Goal: Transaction & Acquisition: Download file/media

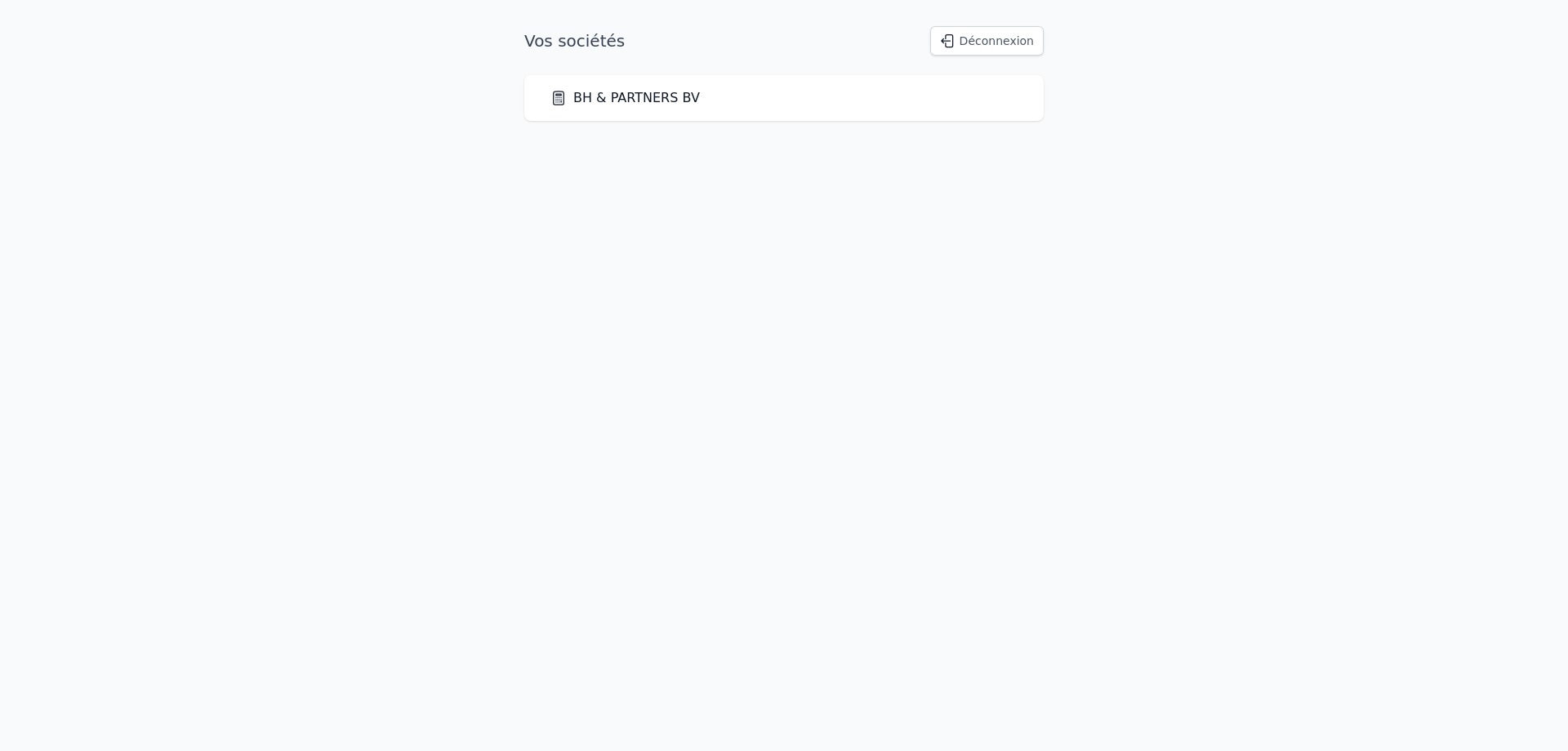
click at [705, 97] on div "BH & PARTNERS BV" at bounding box center [784, 98] width 468 height 20
click at [664, 97] on link "BH & PARTNERS BV" at bounding box center [625, 98] width 150 height 20
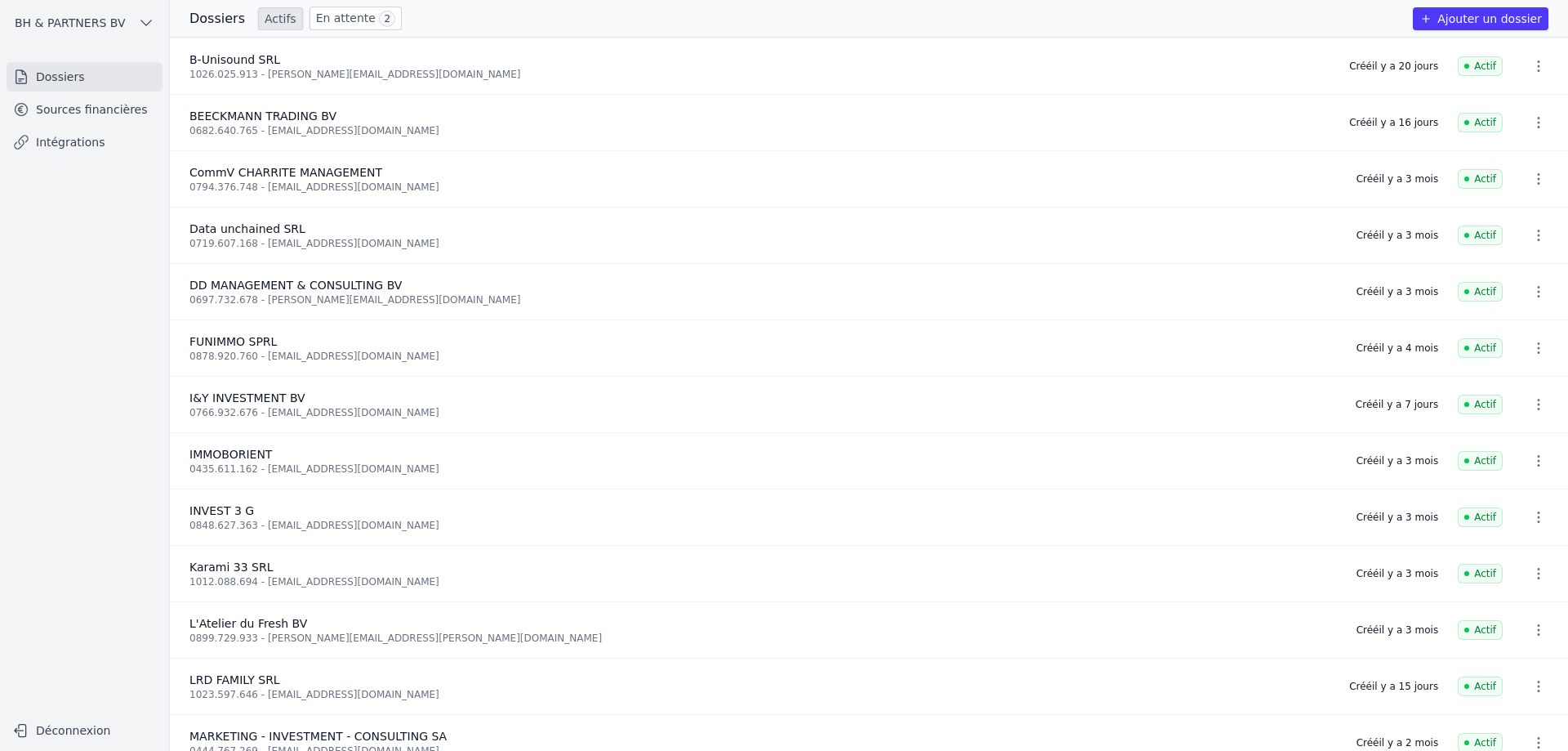
click at [69, 100] on link "Sources financières" at bounding box center [84, 110] width 156 height 29
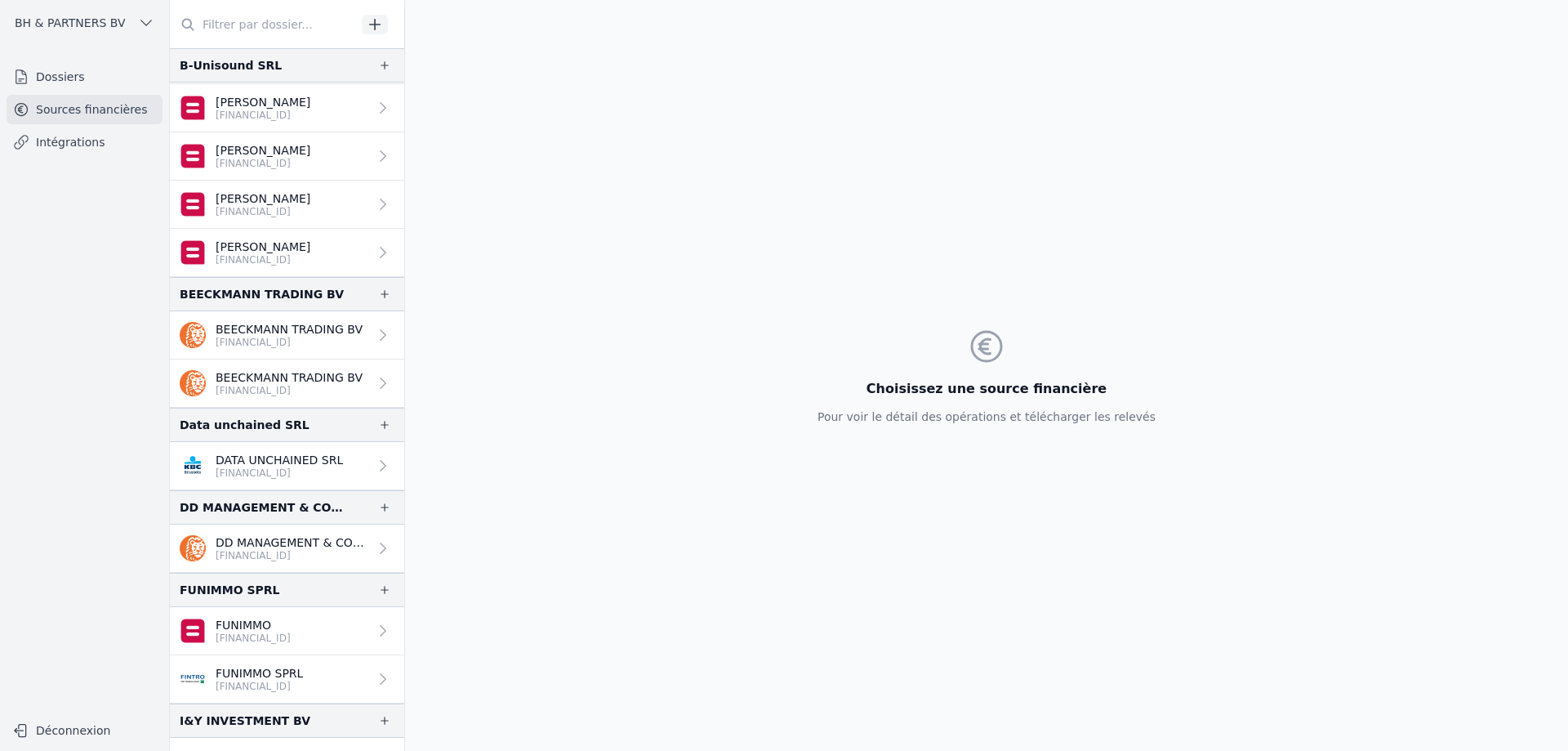
scroll to position [245, 0]
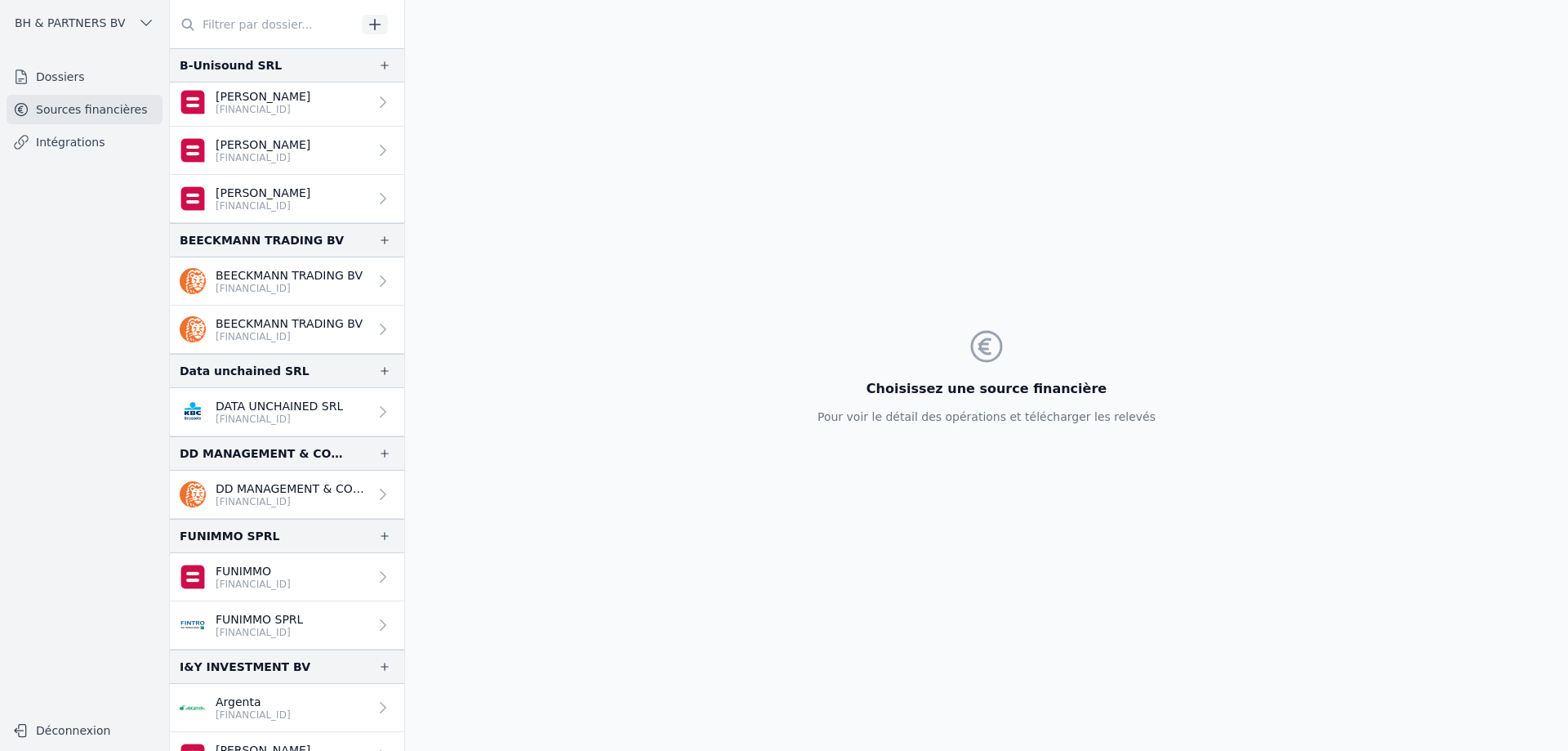
click at [335, 286] on p "[FINANCIAL_ID]" at bounding box center [289, 288] width 147 height 13
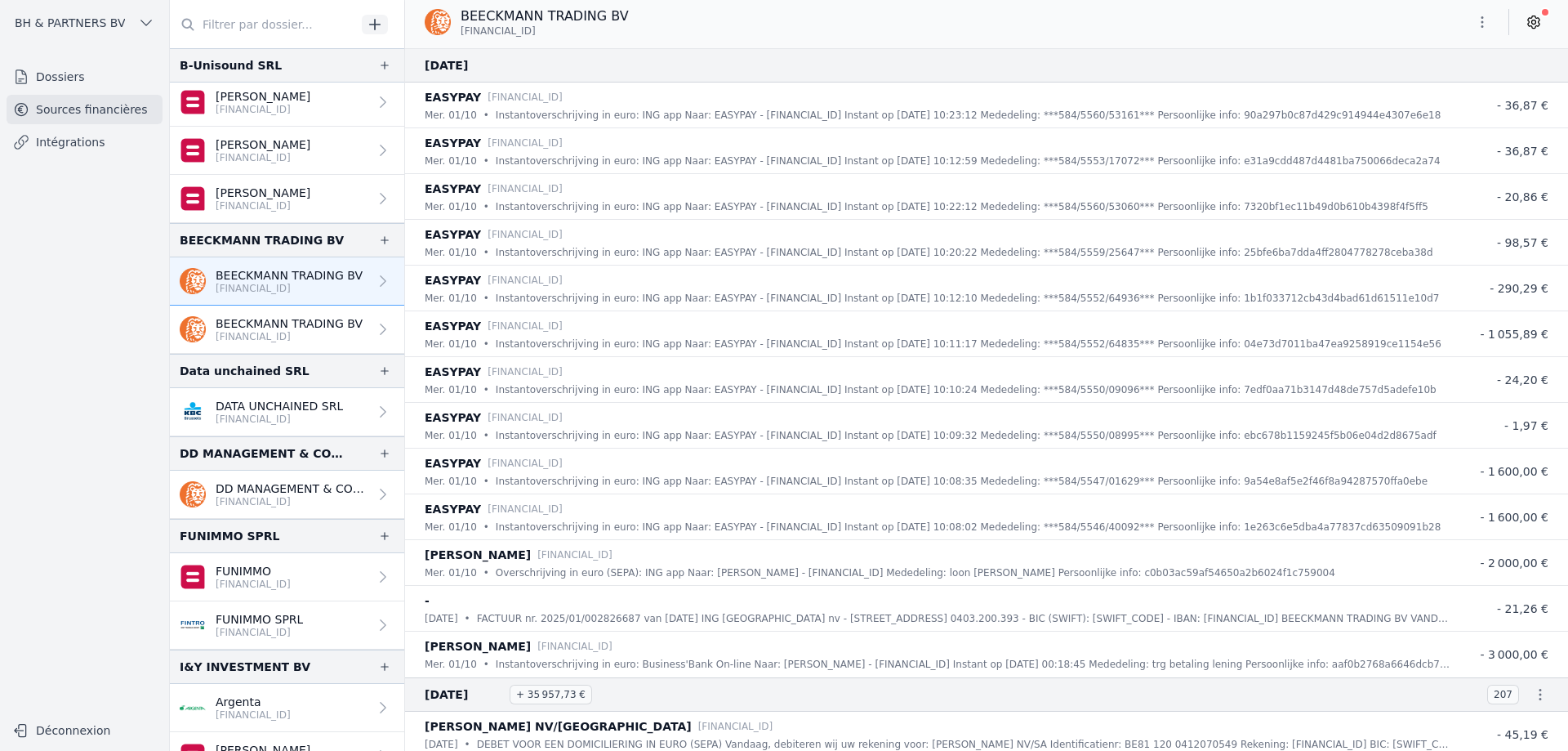
click at [1540, 14] on icon at bounding box center [1534, 22] width 16 height 16
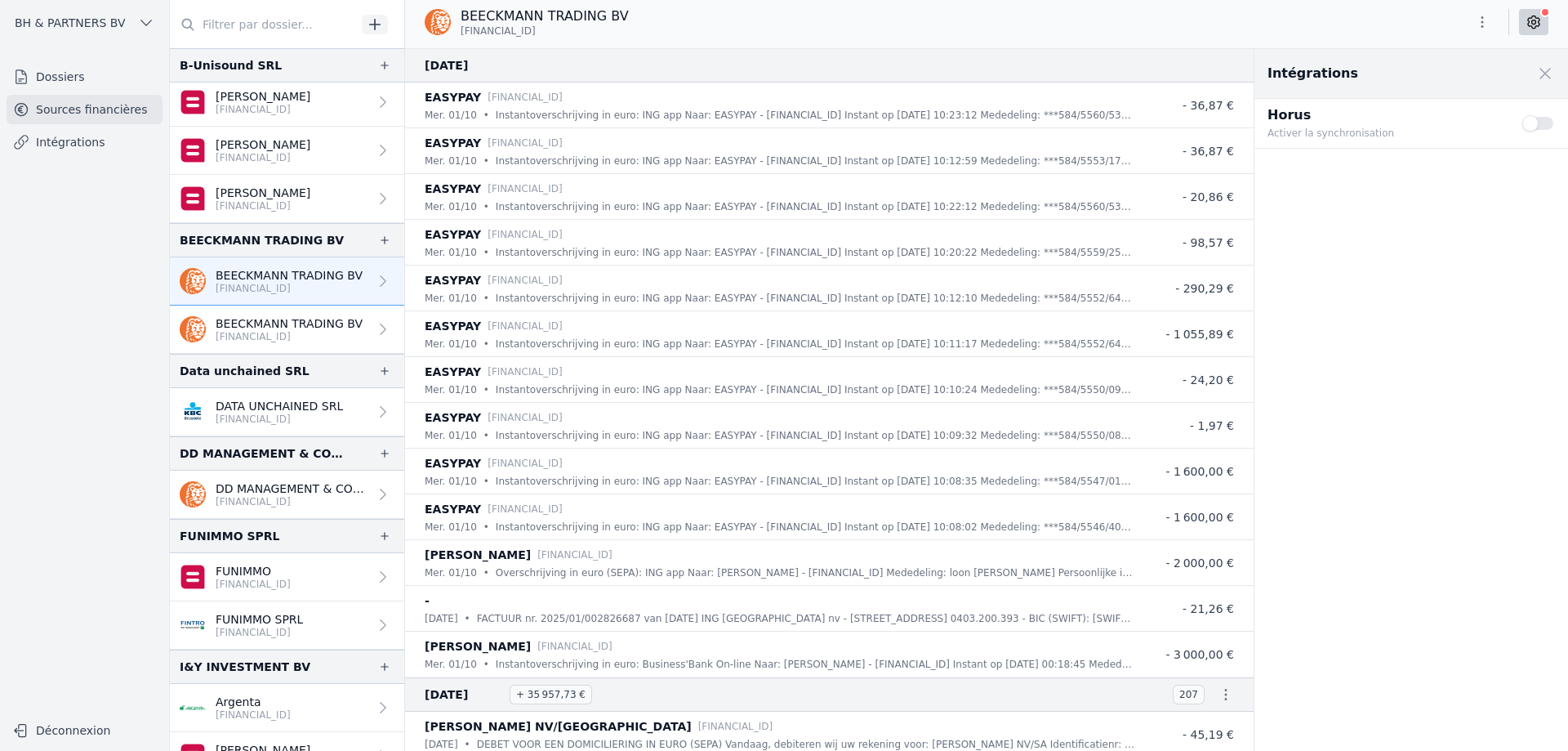
click at [1545, 116] on button "Use setting" at bounding box center [1539, 124] width 33 height 16
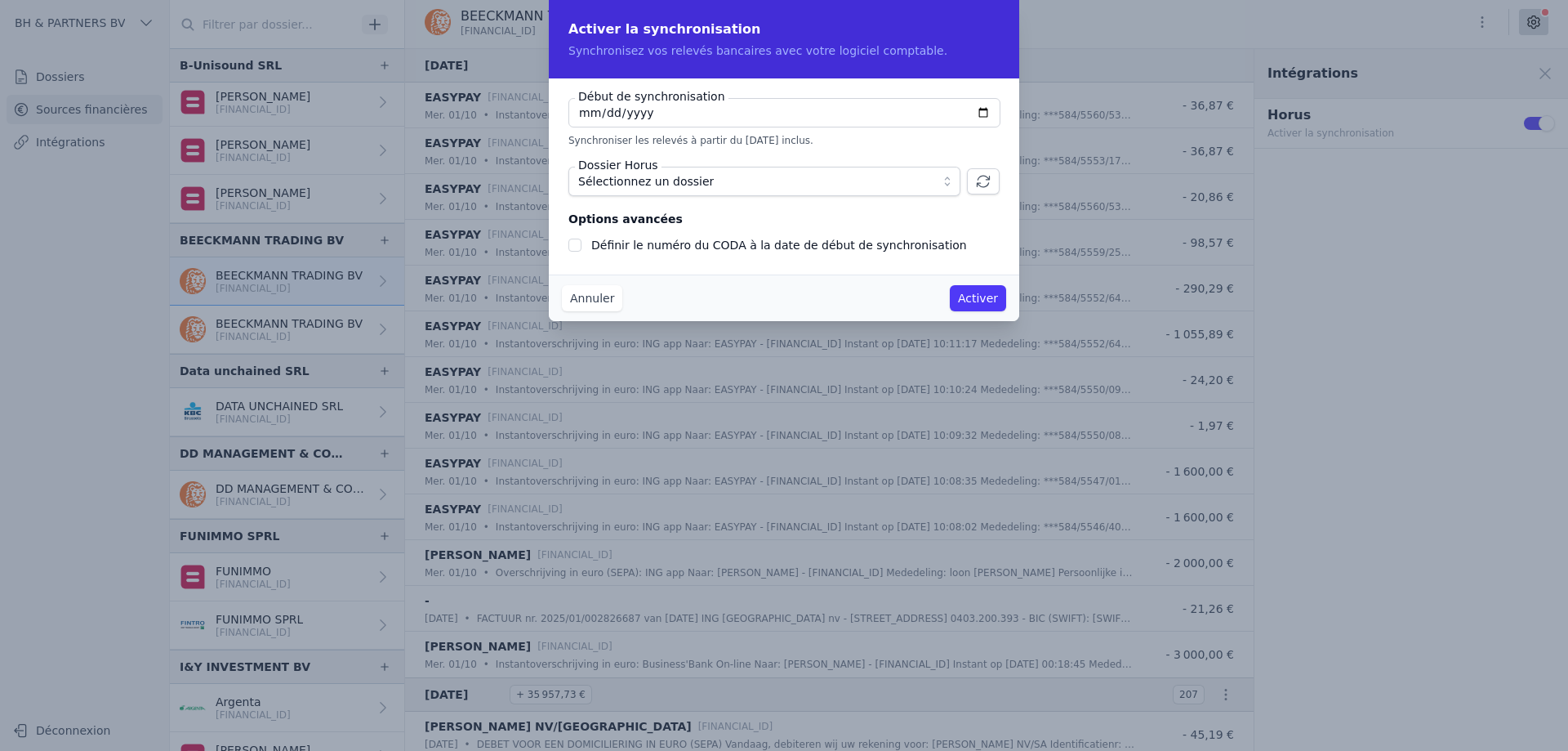
checkbox input "false"
type input "[DATE]"
click at [722, 180] on span "Sélectionnez un dossier" at bounding box center [752, 181] width 350 height 20
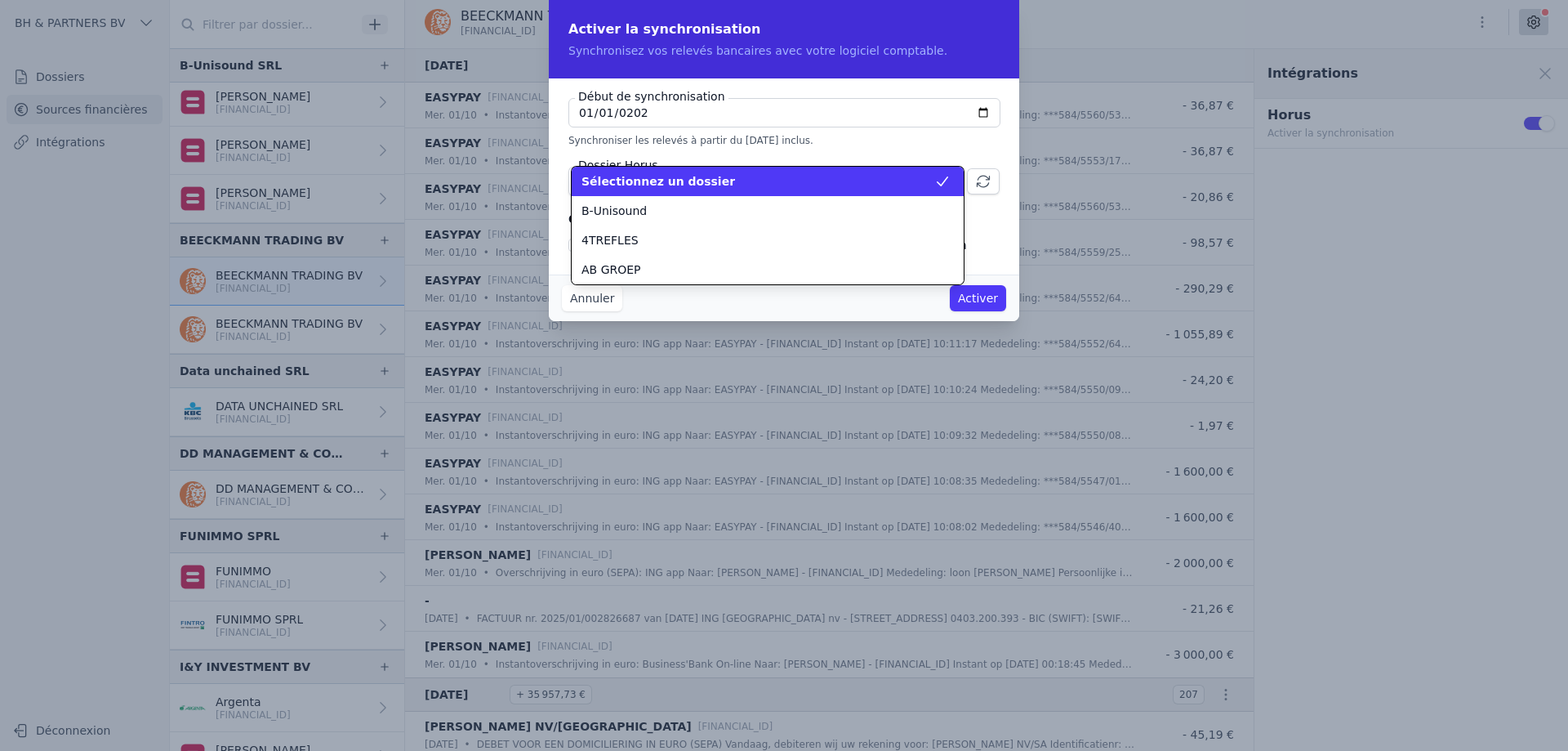
scroll to position [235, 0]
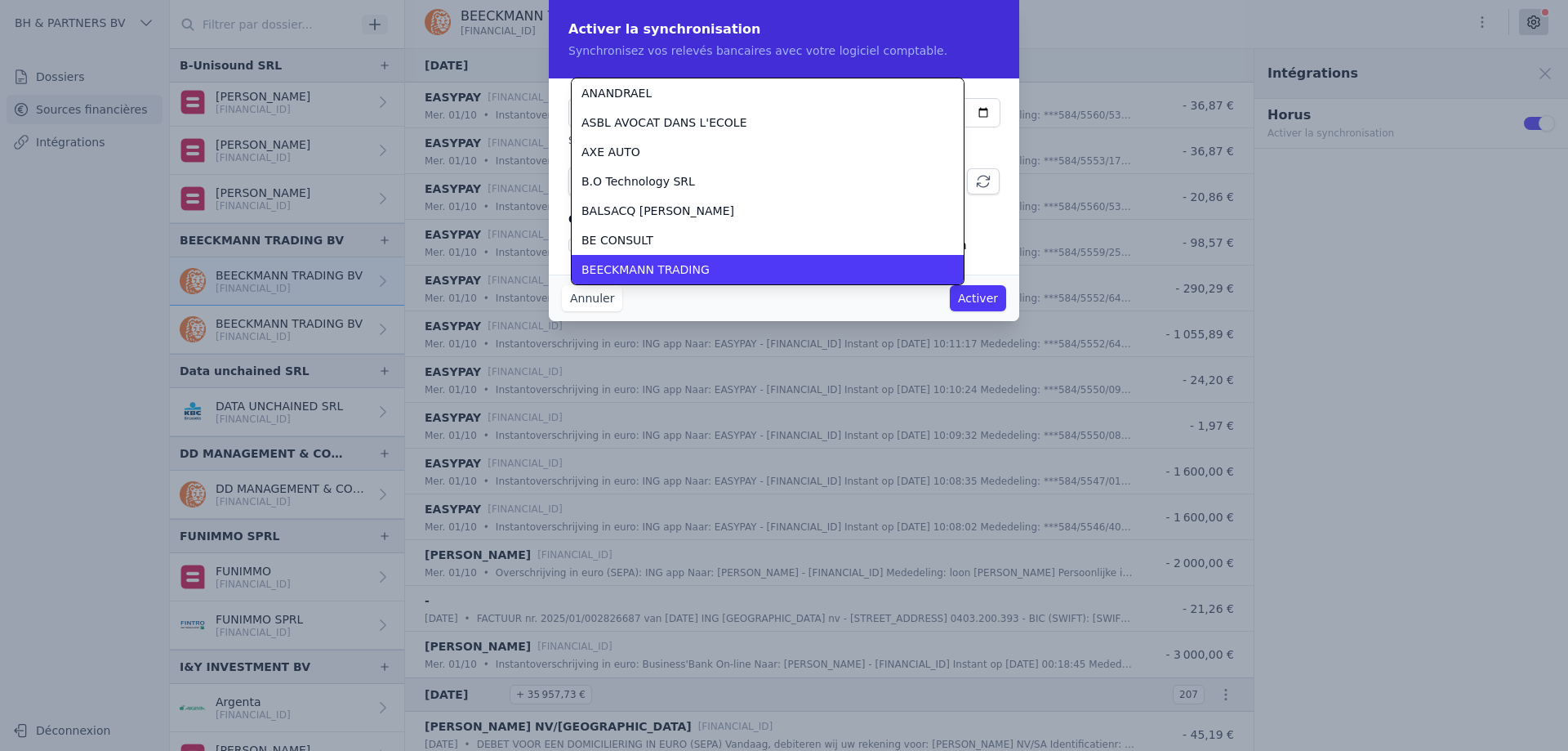
click at [686, 271] on span "BEECKMANN TRADING" at bounding box center [645, 269] width 129 height 16
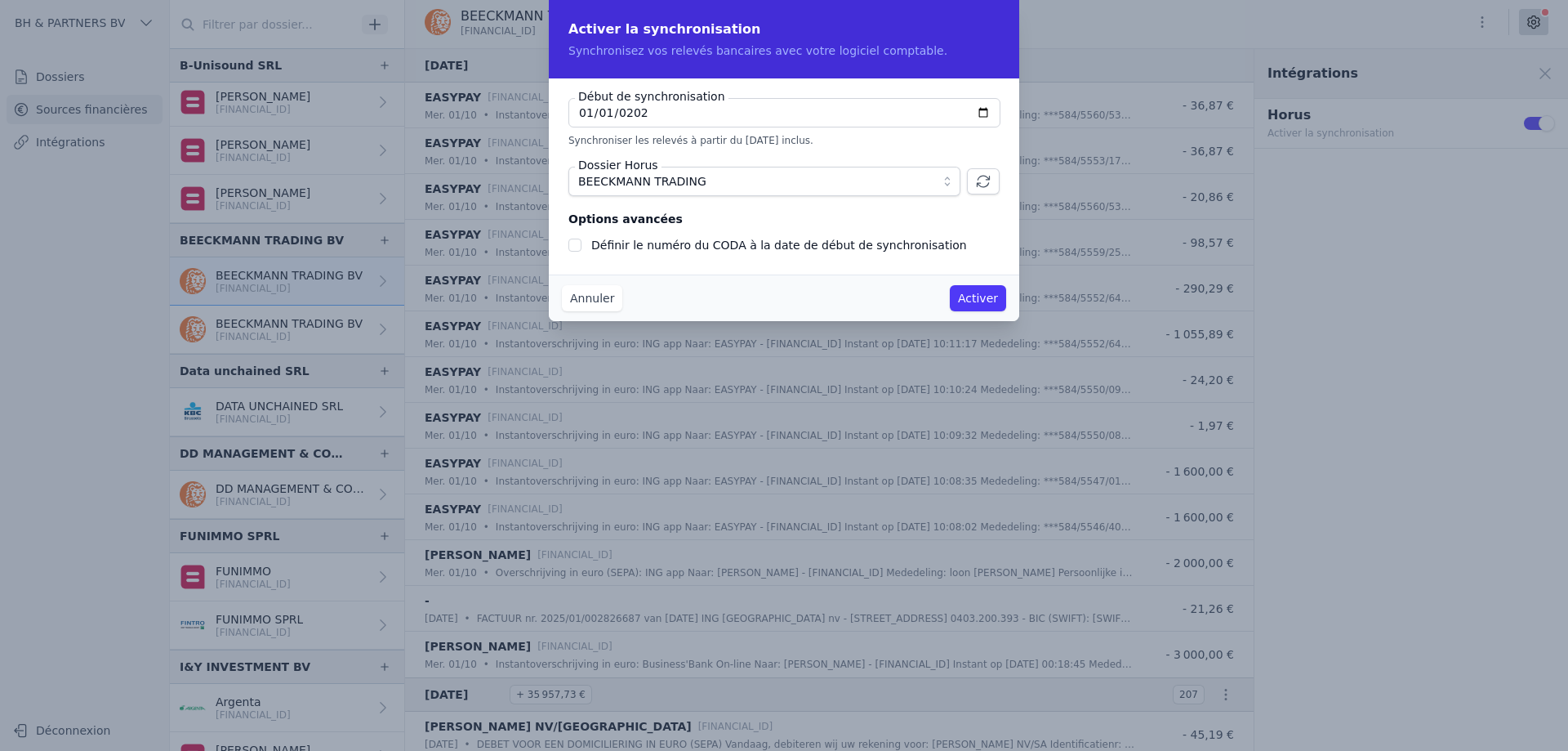
click at [995, 293] on button "Activer" at bounding box center [978, 298] width 56 height 26
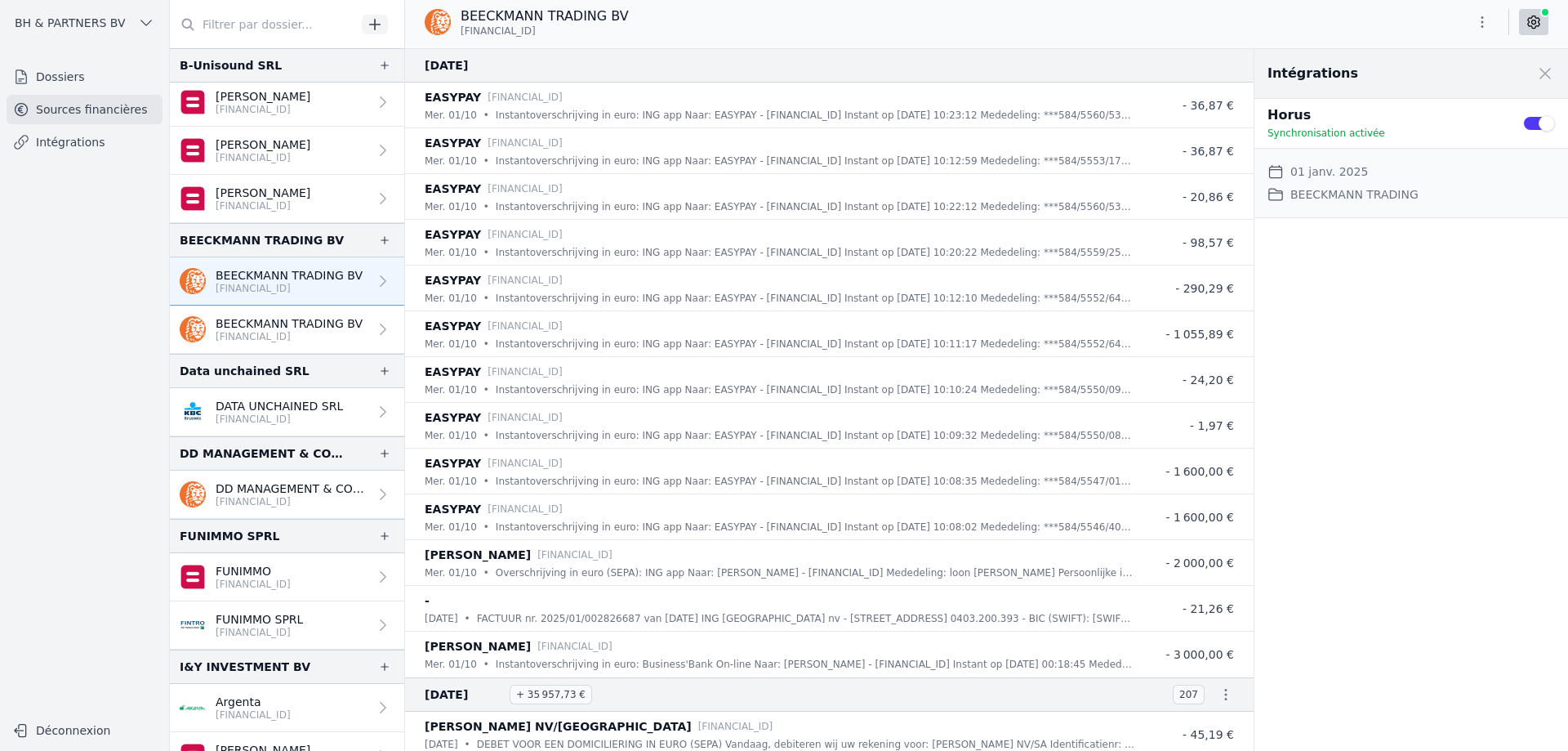
click at [267, 192] on p "[PERSON_NAME]" at bounding box center [263, 192] width 95 height 16
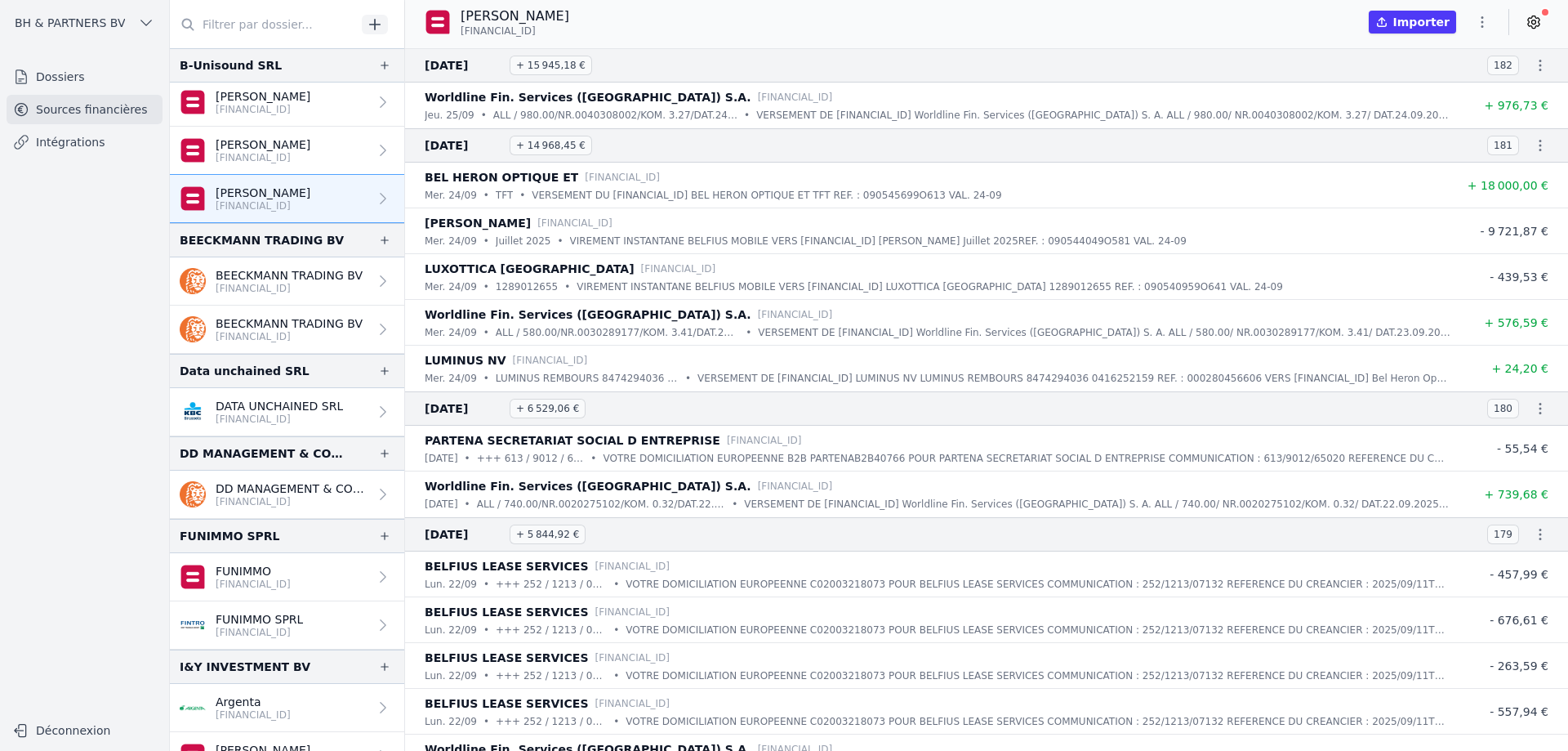
click at [318, 280] on p "BEECKMANN TRADING BV" at bounding box center [289, 275] width 147 height 16
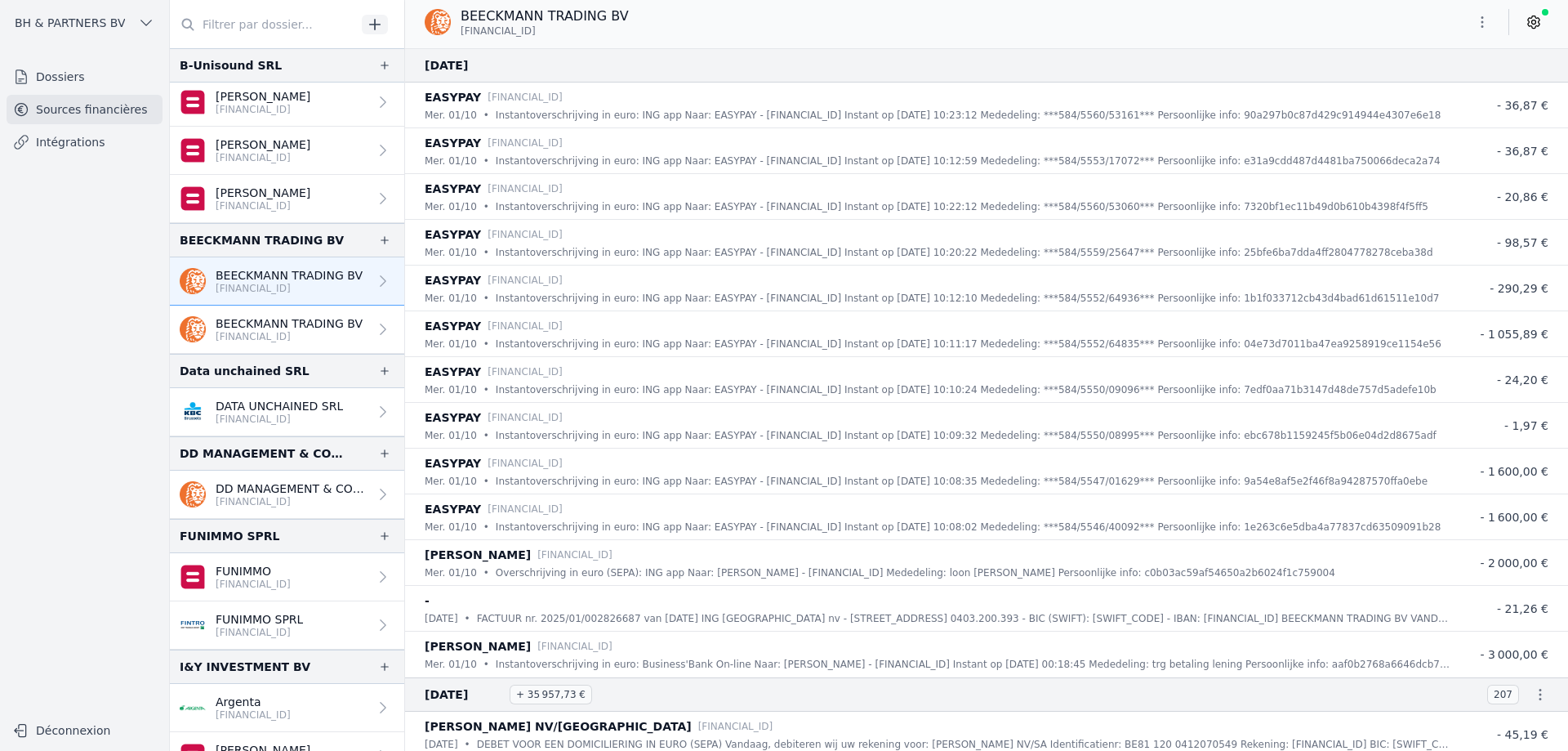
click at [1537, 23] on icon at bounding box center [1534, 22] width 16 height 16
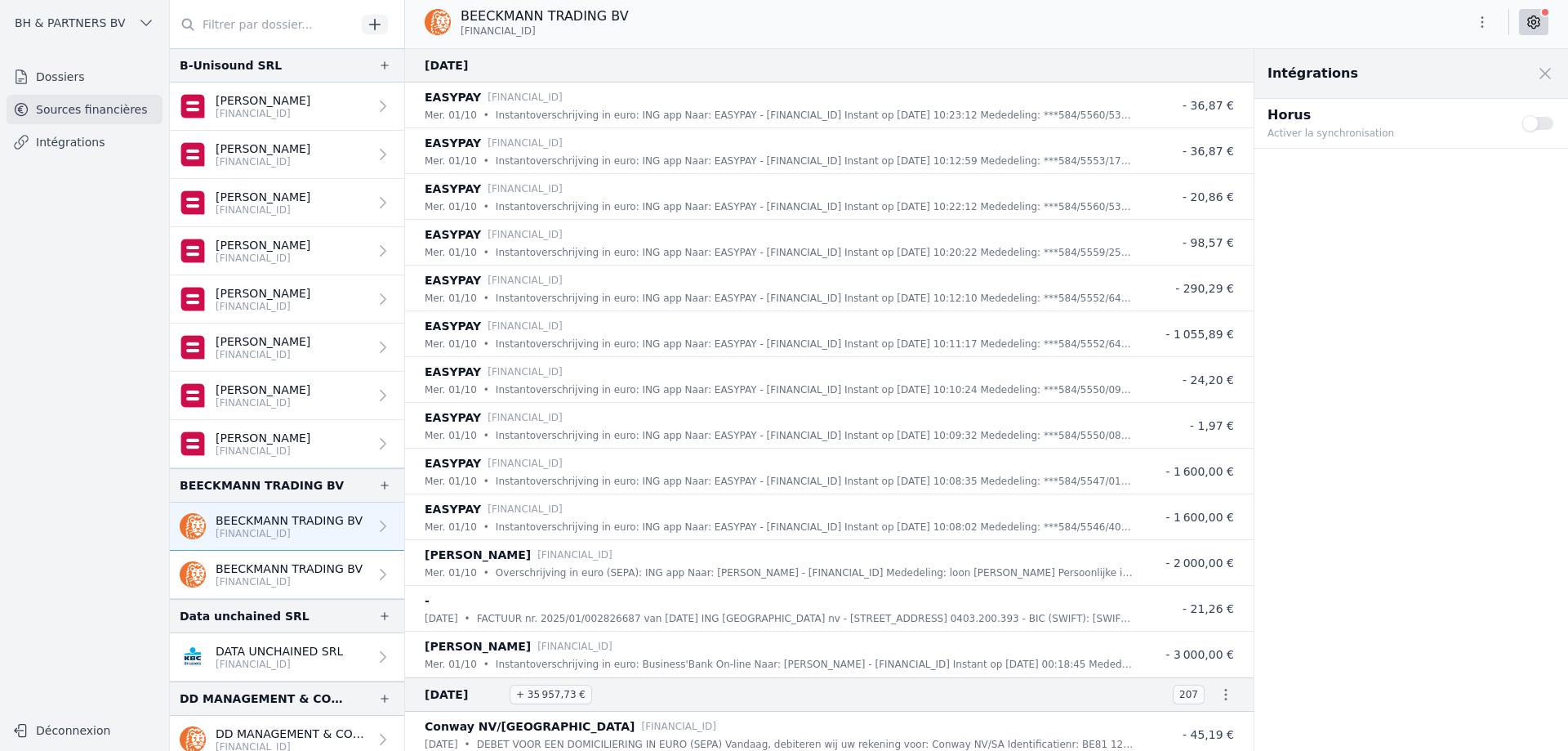
click at [271, 571] on p "BEECKMANN TRADING BV" at bounding box center [289, 568] width 147 height 16
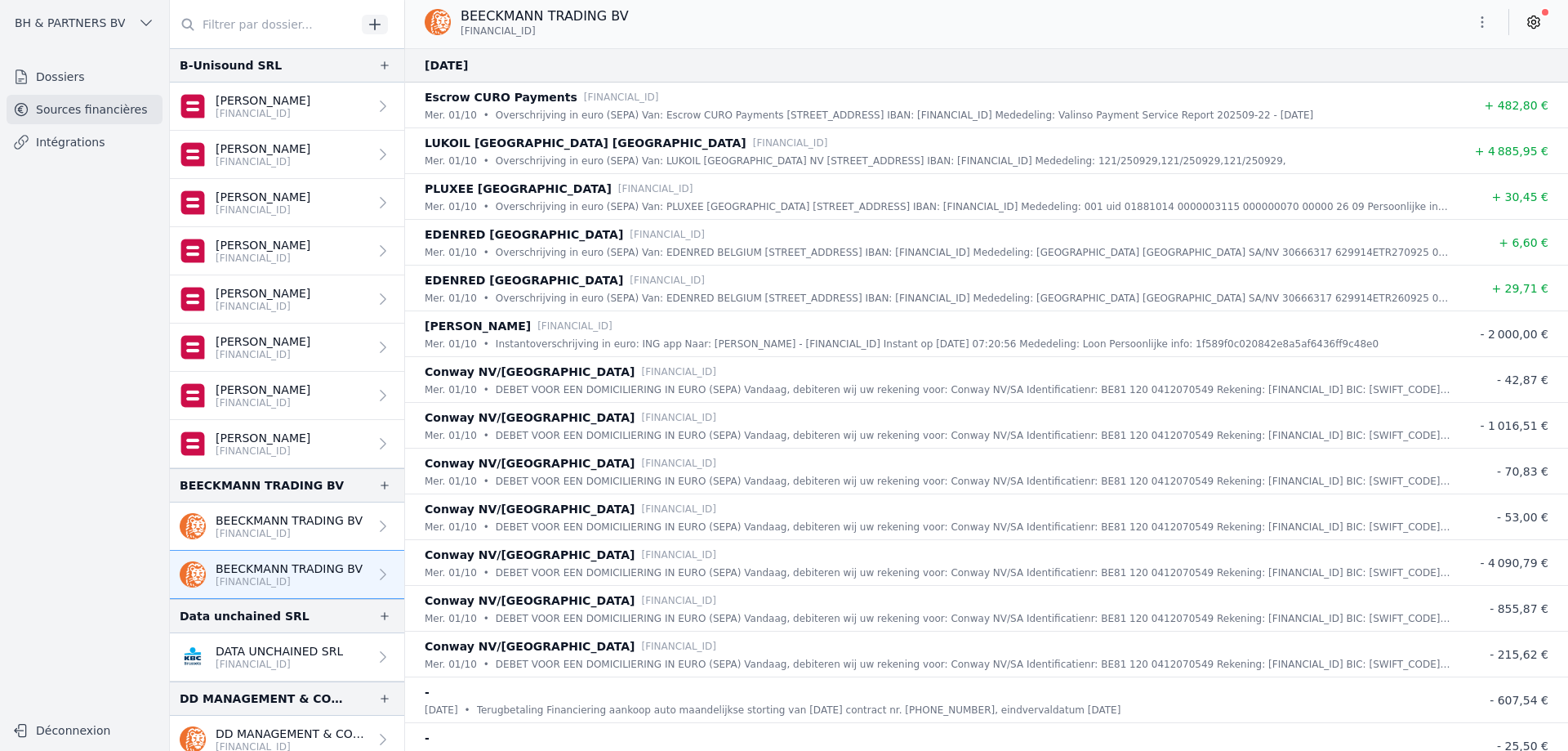
click at [310, 529] on p "[FINANCIAL_ID]" at bounding box center [289, 533] width 147 height 13
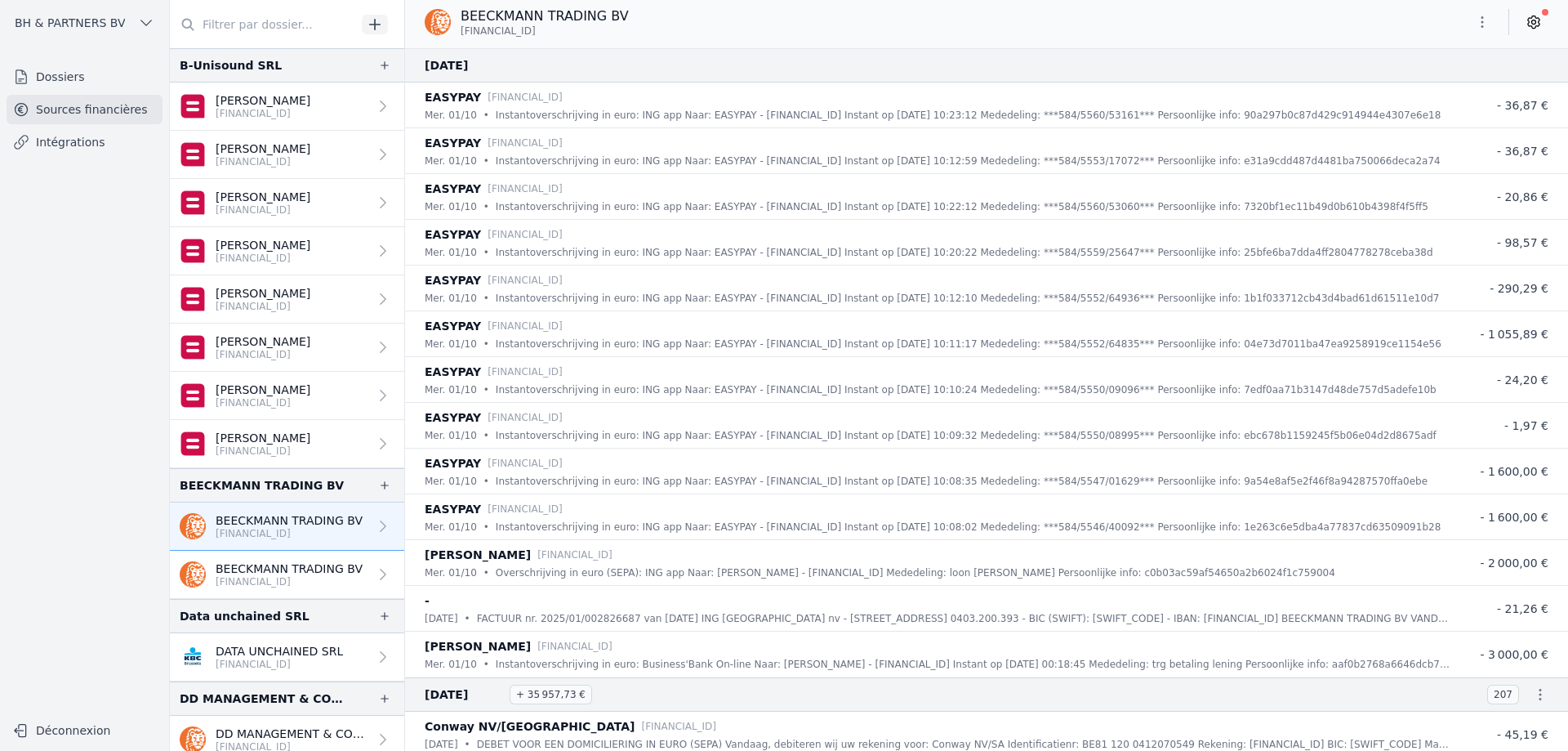
click at [1482, 24] on icon "button" at bounding box center [1482, 22] width 16 height 16
click at [1461, 92] on button "Exporter" at bounding box center [1444, 87] width 118 height 30
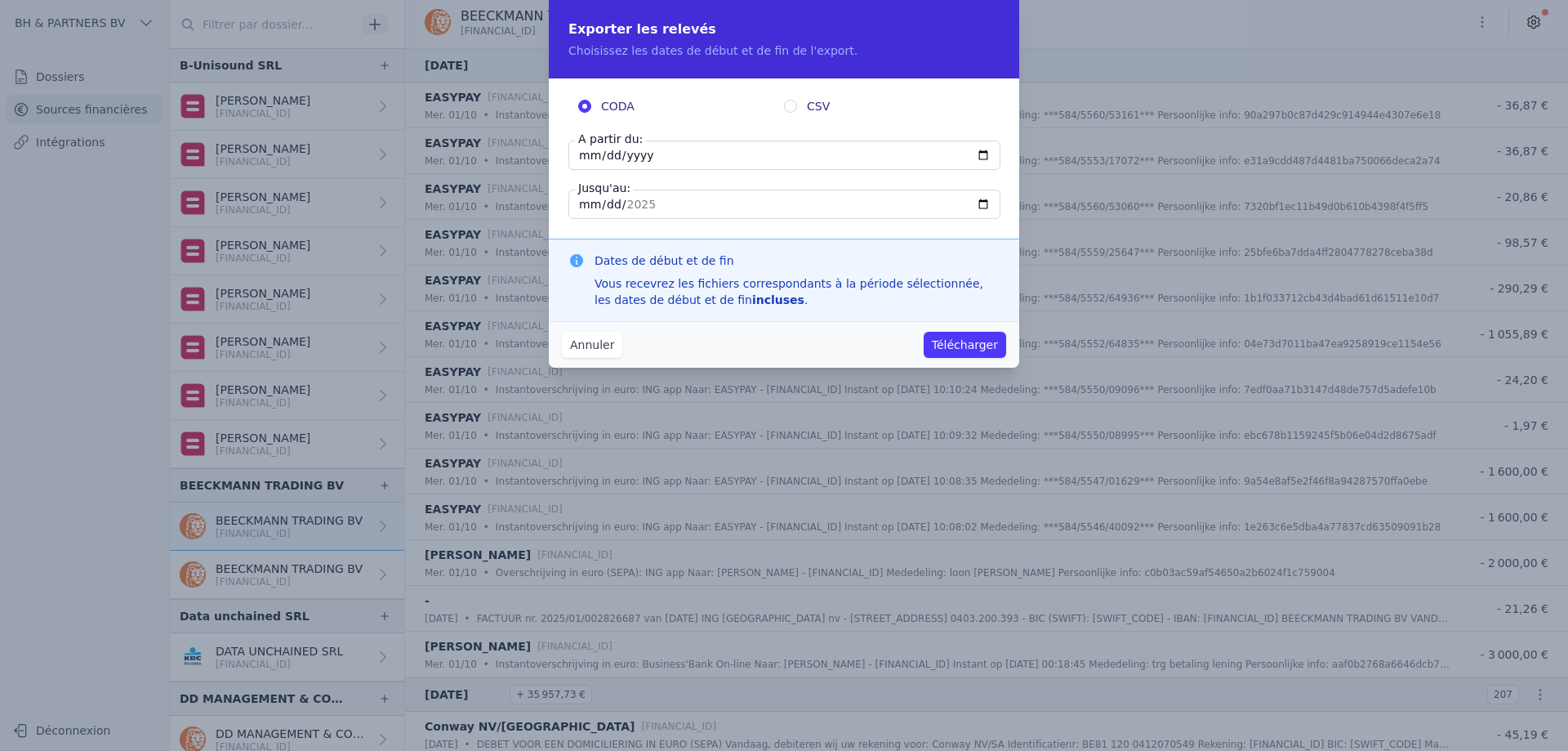
click at [584, 155] on input "2025-09-30" at bounding box center [784, 156] width 432 height 29
type input "2025-09-01"
type input "[DATE]"
click at [957, 352] on button "Télécharger" at bounding box center [965, 345] width 83 height 26
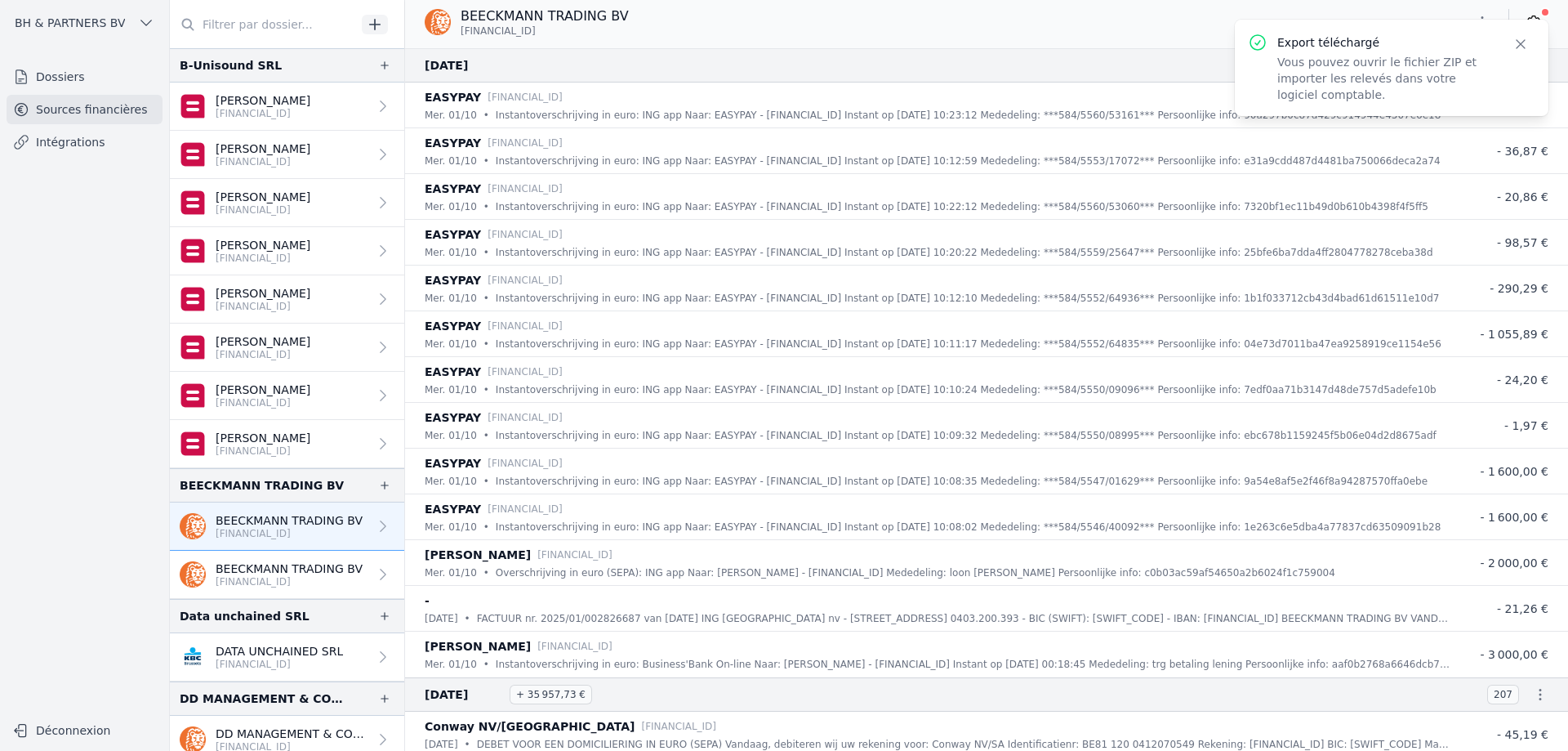
click at [734, 61] on h3 "[DATE]" at bounding box center [977, 66] width 1104 height 20
